Goal: Find specific page/section: Find specific page/section

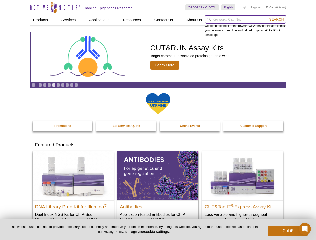
click at [245, 20] on input "search" at bounding box center [245, 19] width 81 height 9
click at [277, 20] on span "Search" at bounding box center [276, 20] width 15 height 4
click at [33, 85] on icon "Pause" at bounding box center [33, 85] width 3 height 3
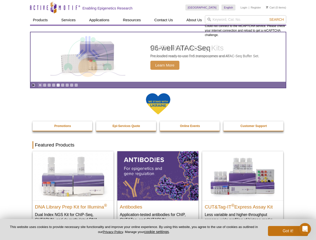
click at [40, 85] on link "Go to slide 1" at bounding box center [40, 85] width 4 height 4
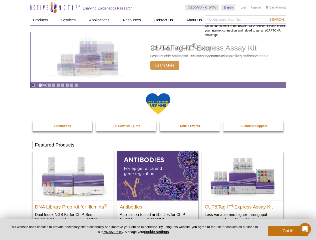
click at [45, 85] on link "Go to slide 2" at bounding box center [45, 85] width 4 height 4
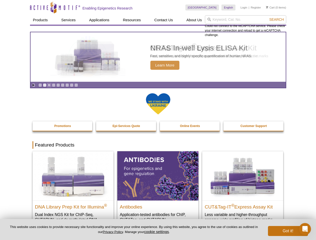
click at [49, 85] on link "Go to slide 3" at bounding box center [49, 85] width 4 height 4
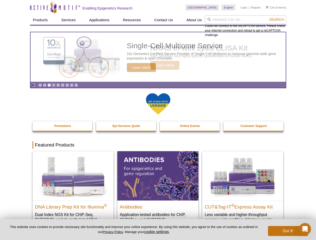
click at [54, 85] on link "Go to slide 4" at bounding box center [54, 85] width 4 height 4
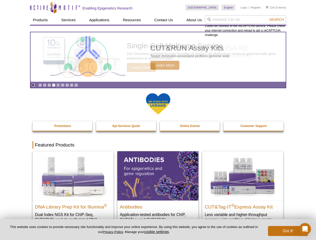
click at [58, 85] on link "Go to slide 5" at bounding box center [58, 85] width 4 height 4
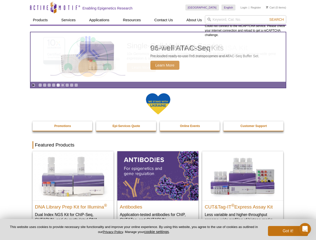
click at [63, 85] on link "Go to slide 6" at bounding box center [63, 85] width 4 height 4
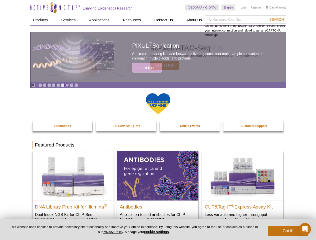
click at [67, 85] on link "Go to slide 7" at bounding box center [67, 85] width 4 height 4
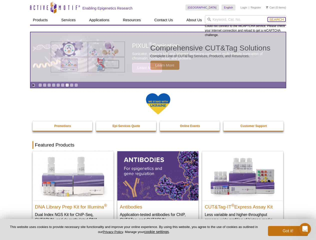
click at [277, 20] on span "Search" at bounding box center [276, 20] width 15 height 4
